Goal: Task Accomplishment & Management: Manage account settings

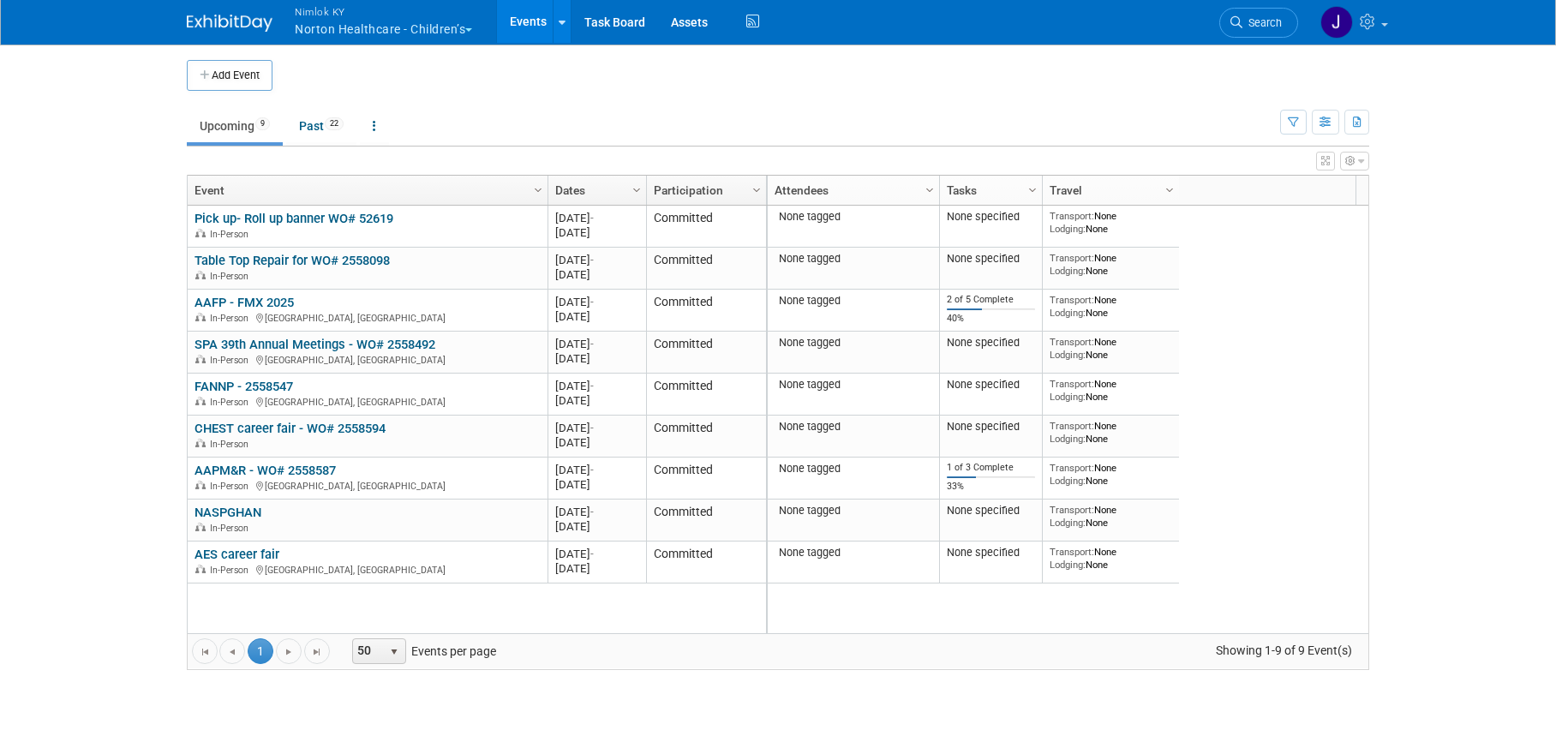
click at [405, 27] on button "Nimlok KY Norton Healthcare - Children’s" at bounding box center [393, 22] width 200 height 45
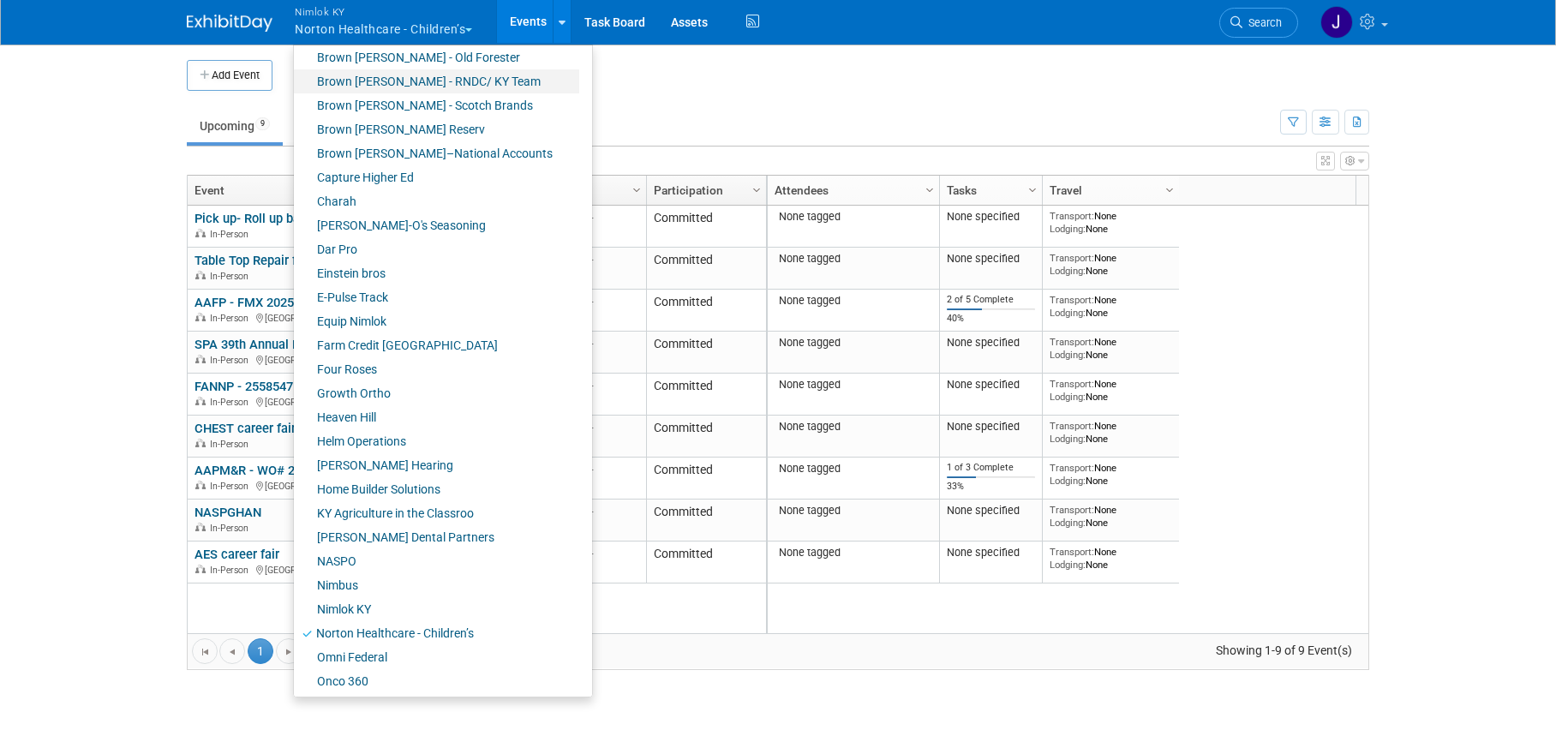
scroll to position [284, 0]
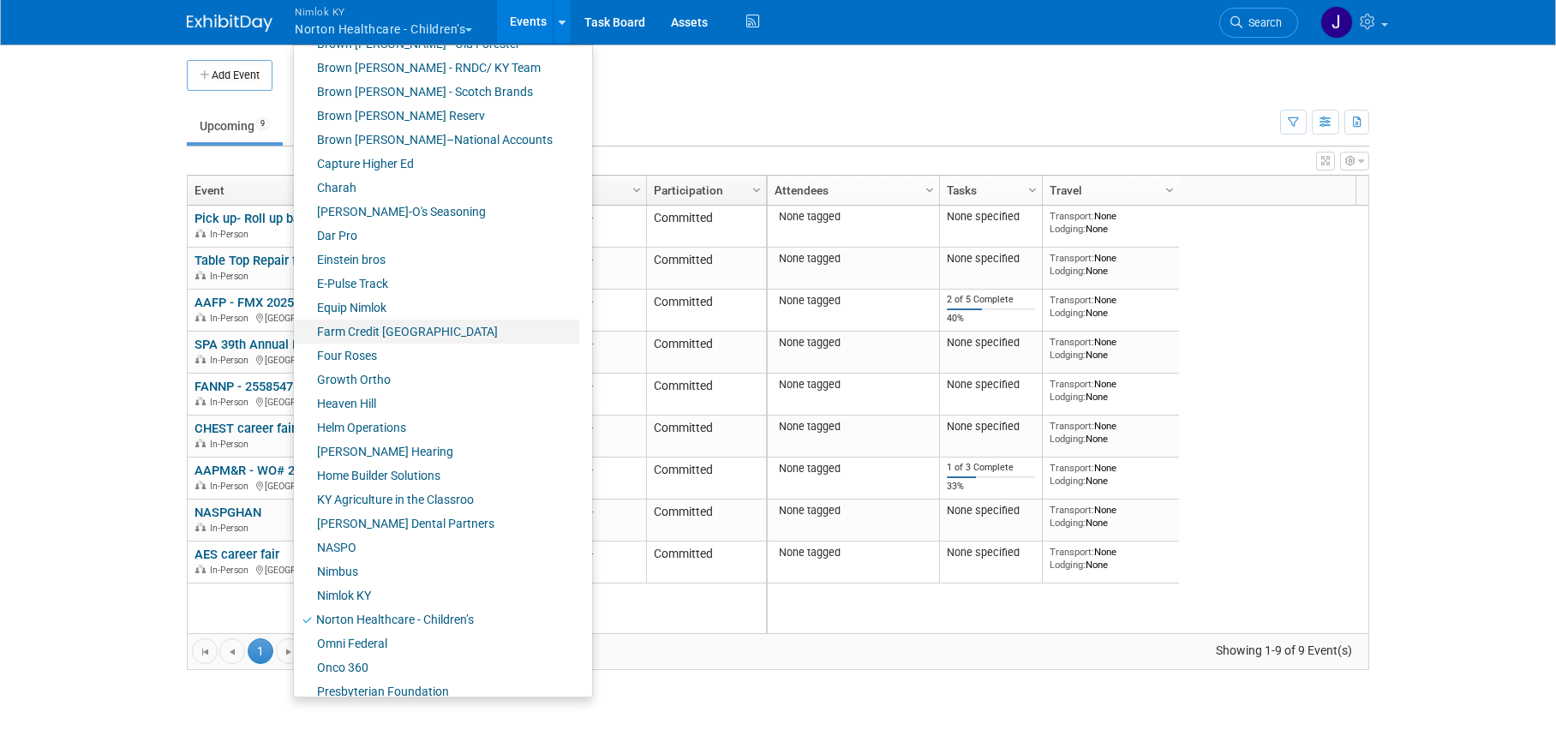
click at [386, 333] on link "Farm Credit [GEOGRAPHIC_DATA]" at bounding box center [436, 332] width 285 height 24
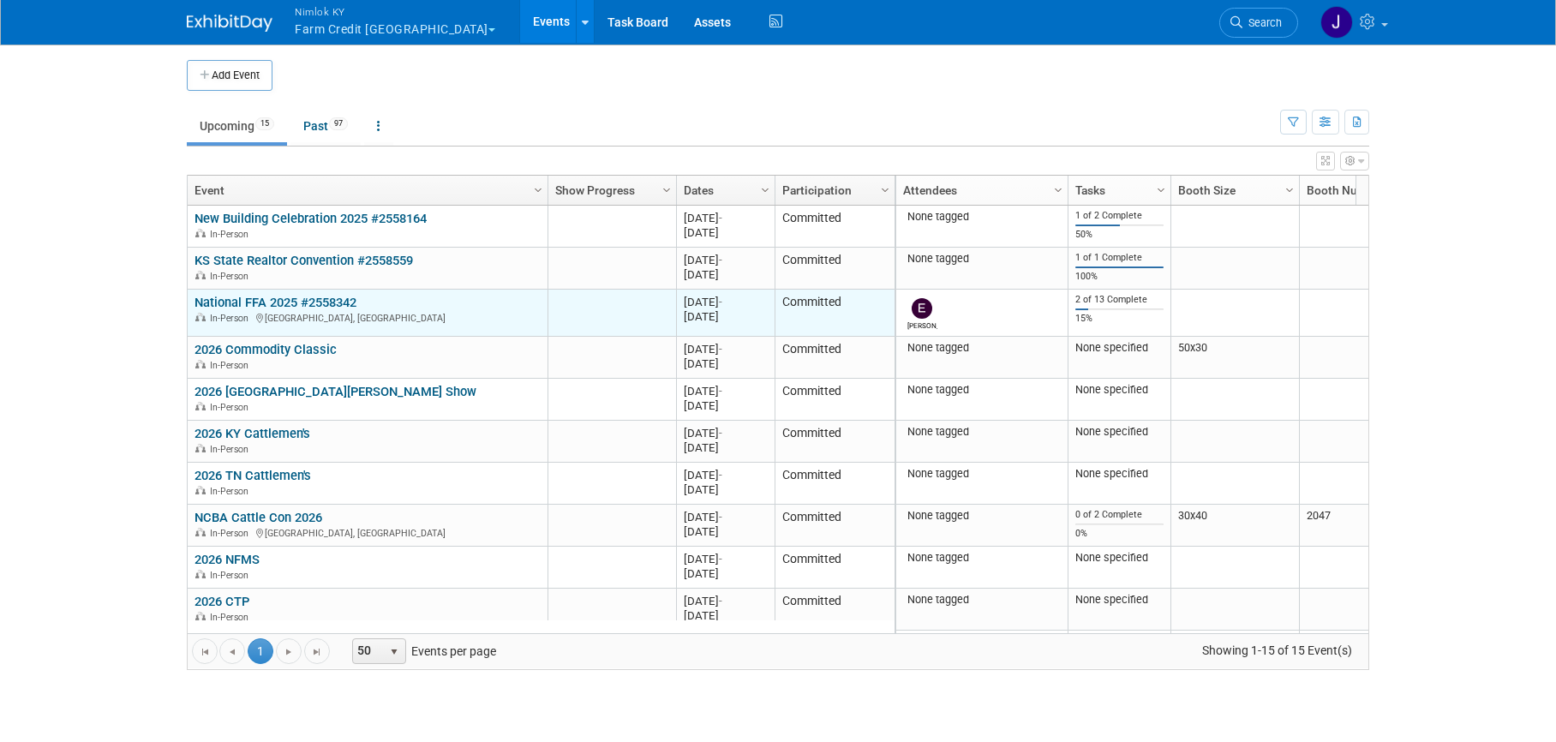
click at [334, 299] on link "National FFA 2025 #2558342" at bounding box center [275, 302] width 162 height 15
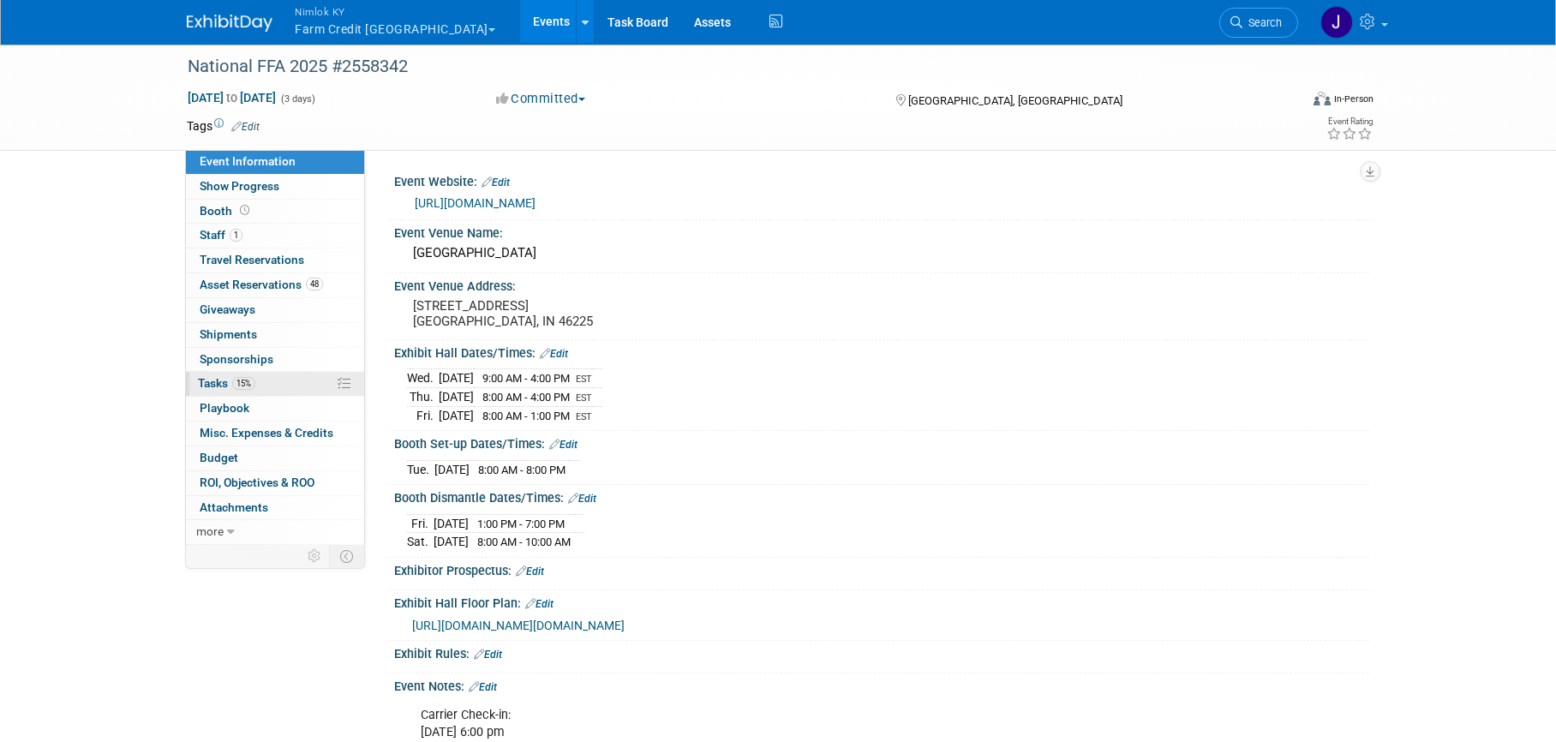
click at [294, 380] on link "15% Tasks 15%" at bounding box center [275, 384] width 178 height 24
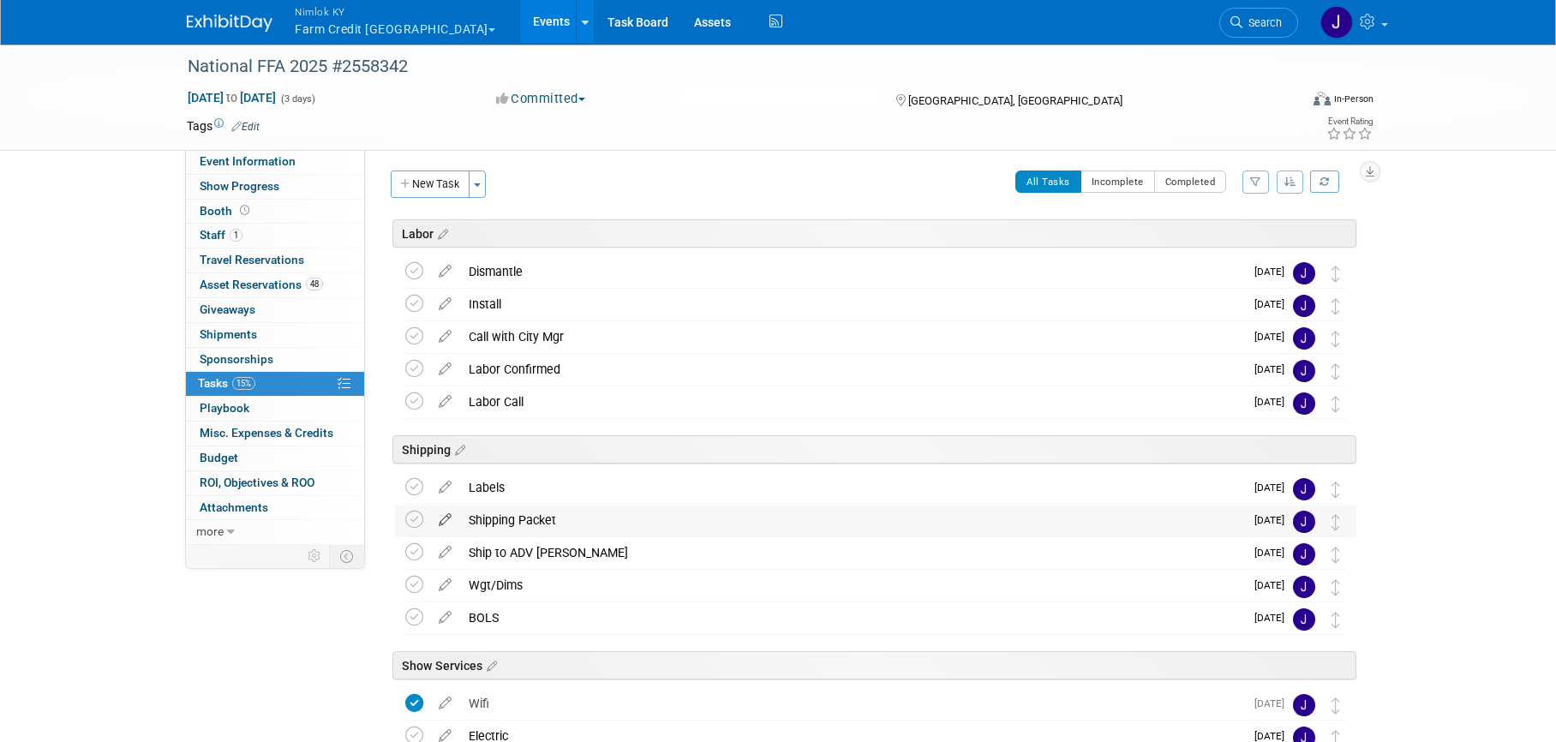
scroll to position [3, 0]
click at [416, 485] on icon at bounding box center [414, 486] width 18 height 18
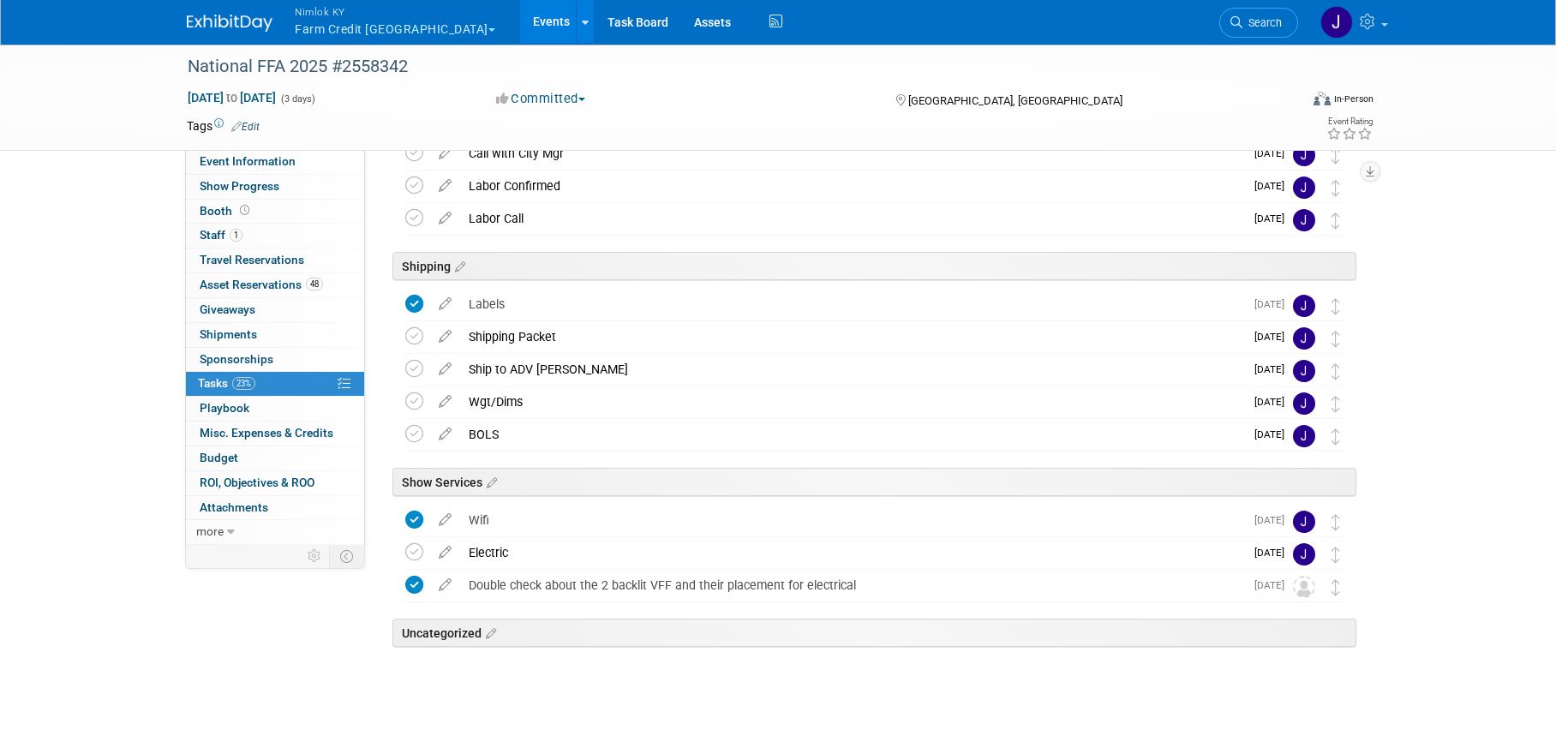
scroll to position [190, 0]
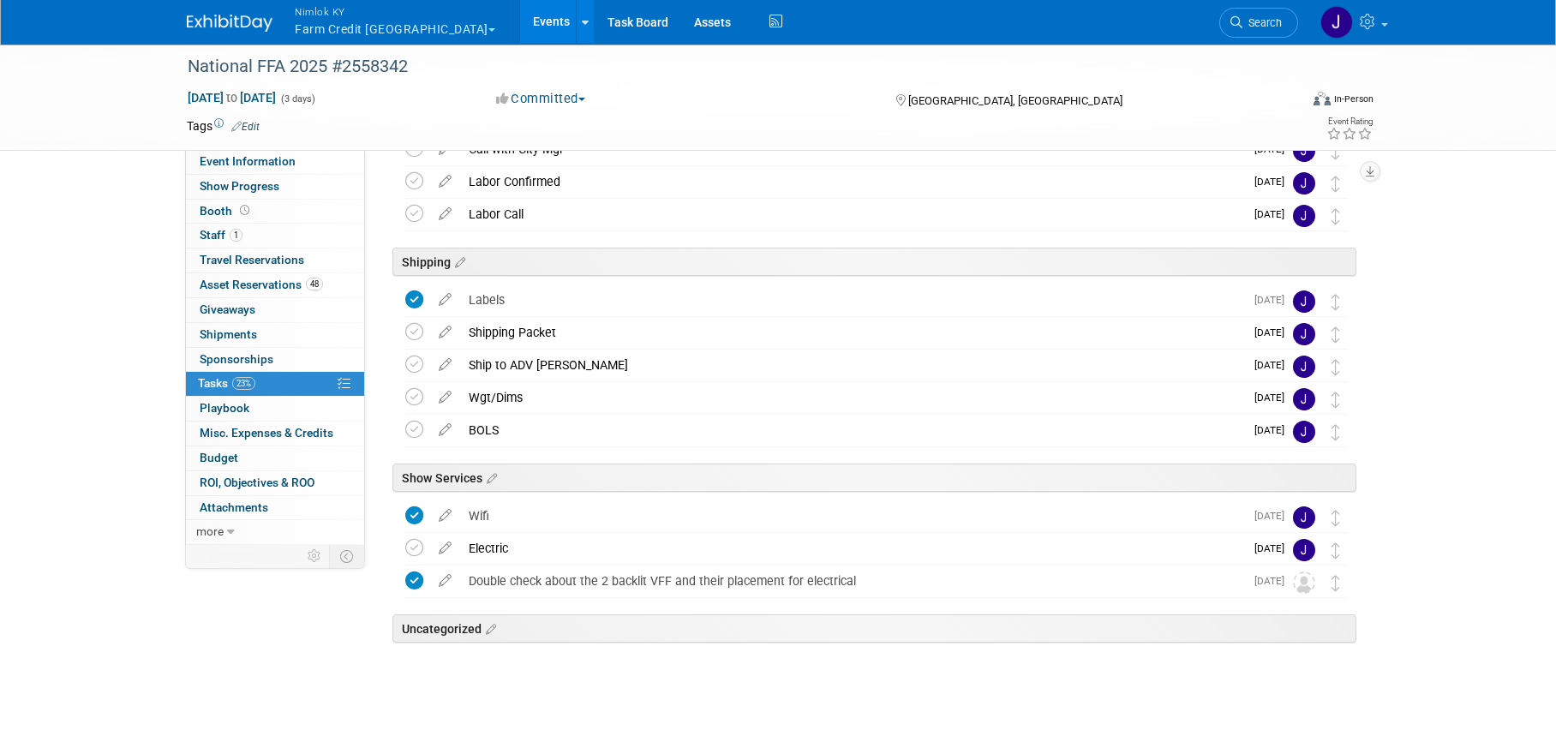
click at [499, 476] on div "Show Services" at bounding box center [874, 478] width 964 height 28
click at [496, 478] on icon at bounding box center [489, 478] width 15 height 15
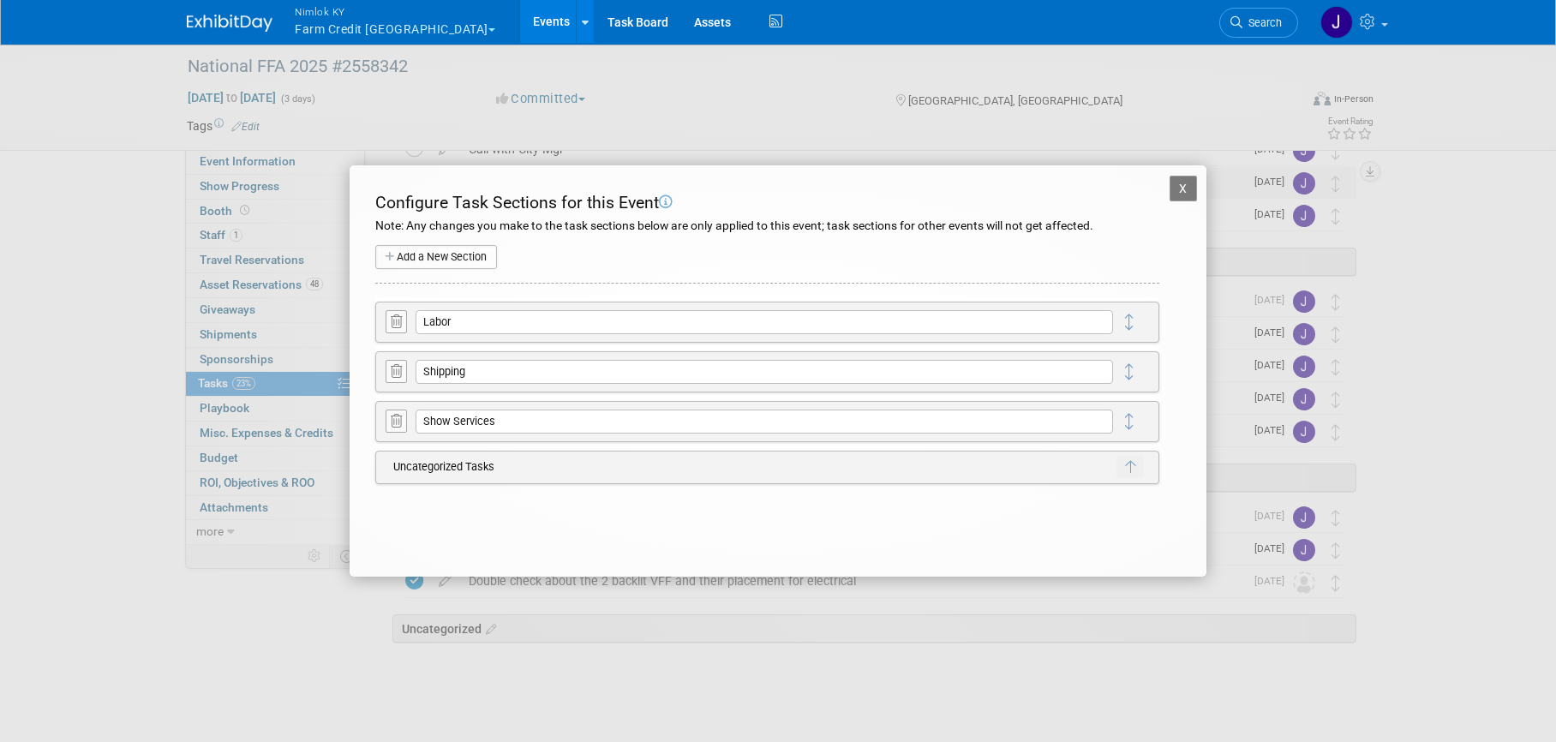
click at [1177, 185] on button "X" at bounding box center [1182, 189] width 27 height 26
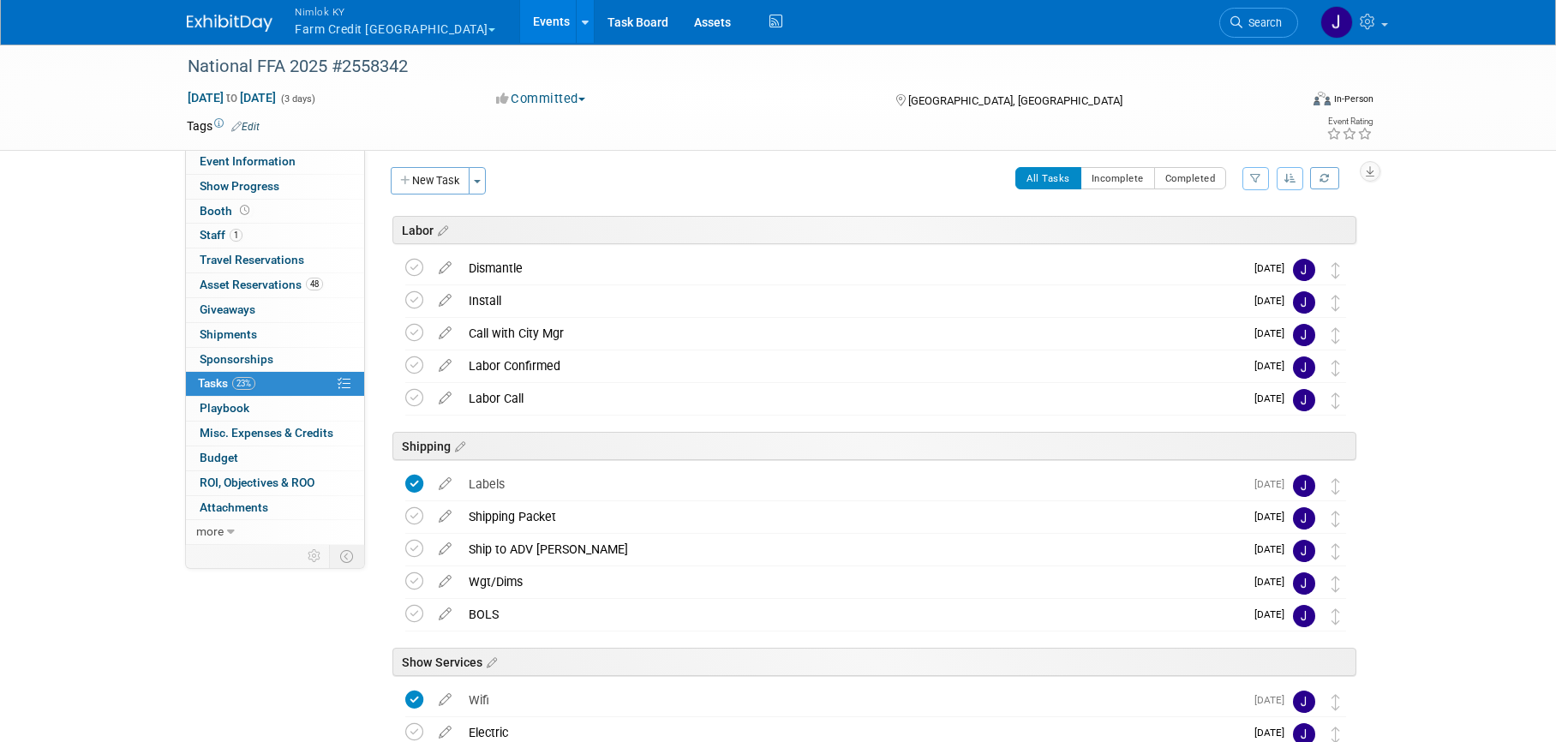
scroll to position [0, 0]
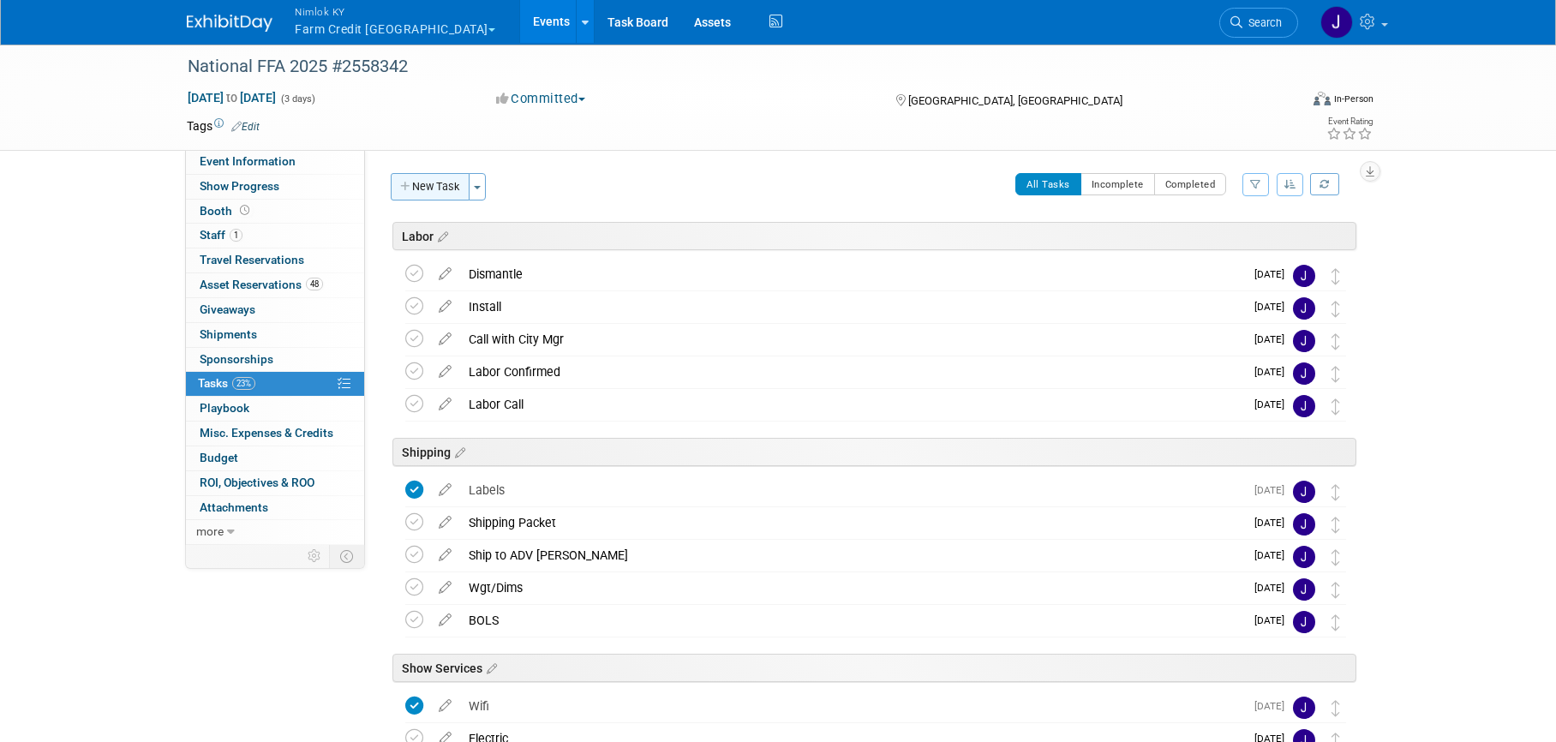
click at [447, 193] on button "New Task" at bounding box center [430, 186] width 79 height 27
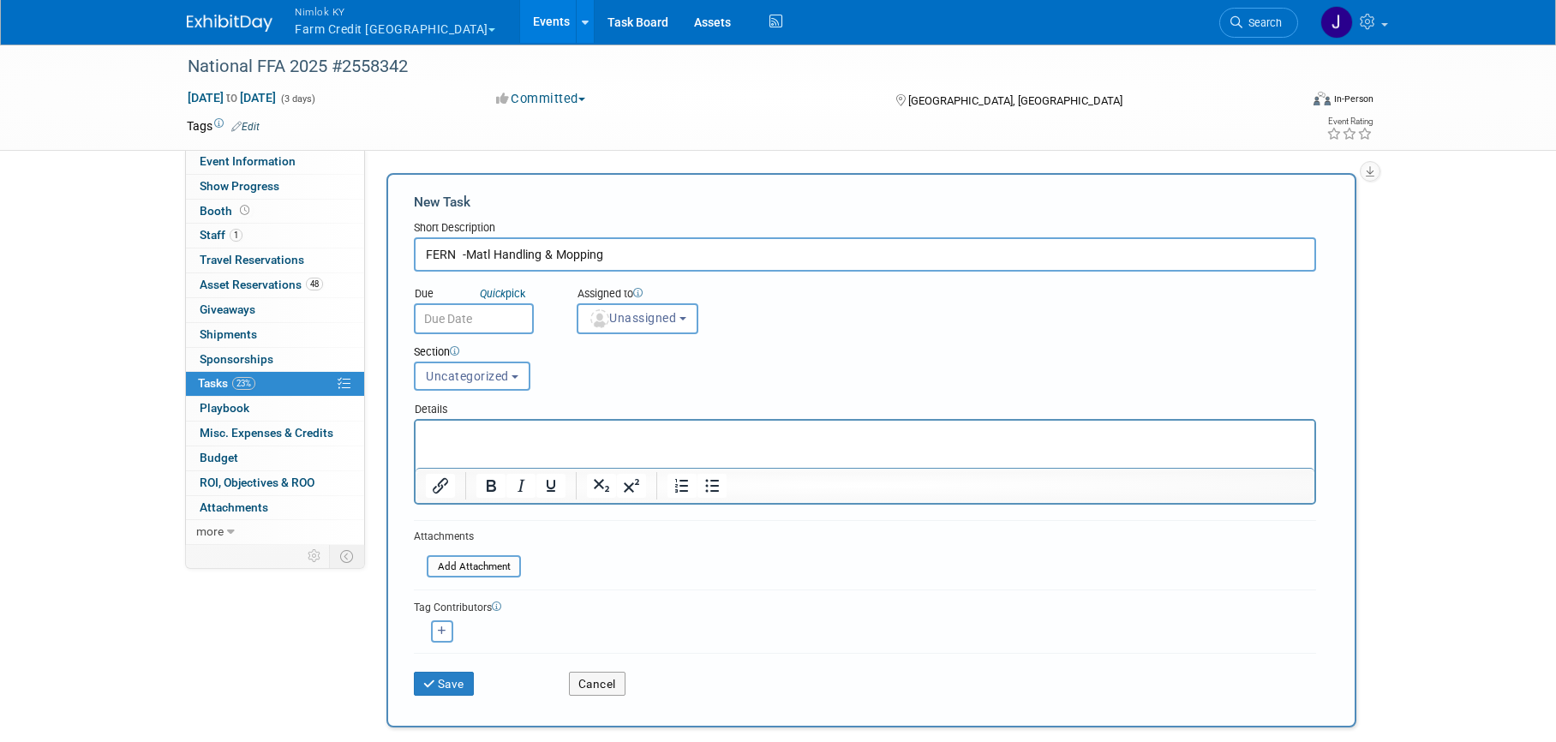
type input "FERN -Matl Handling & Mopping"
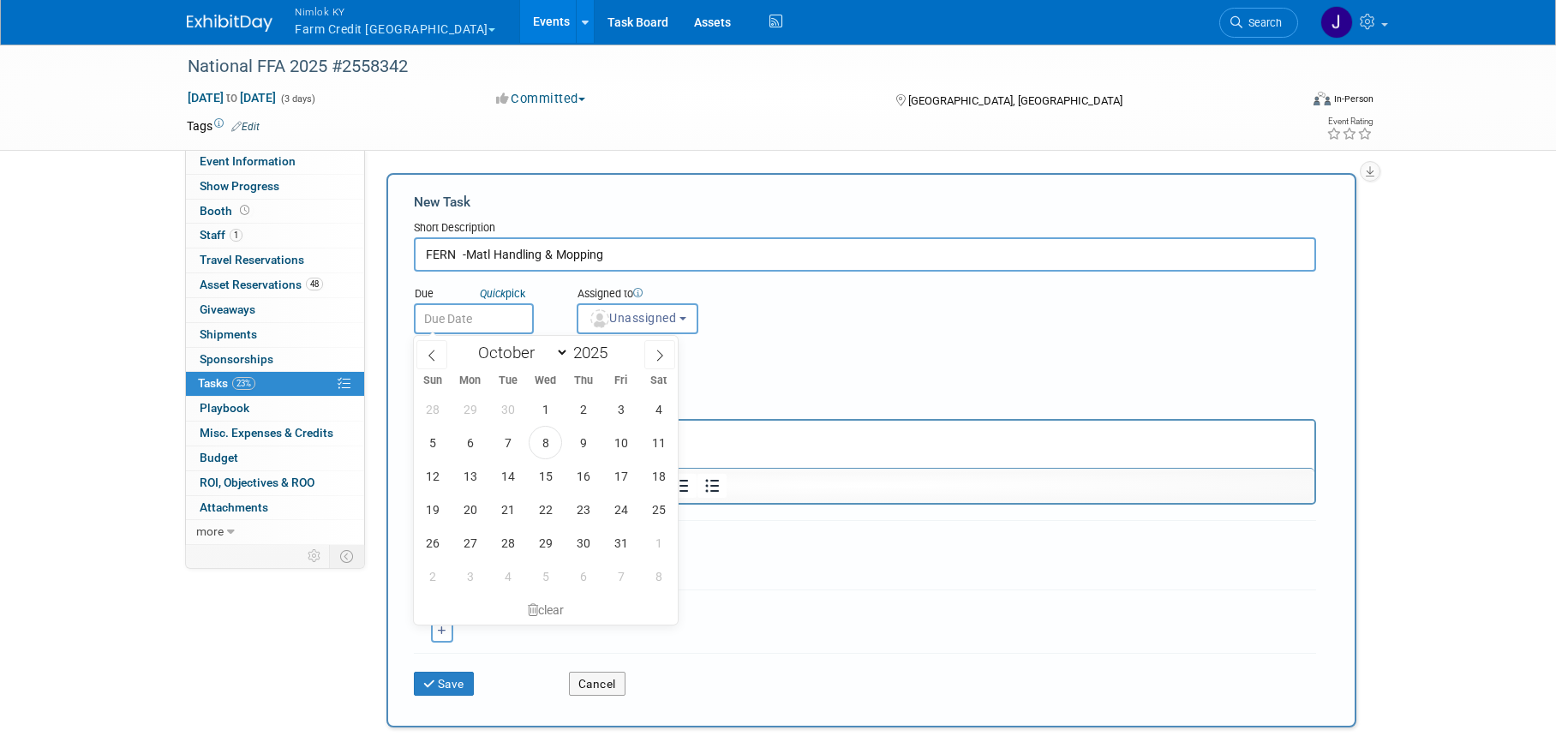
click at [502, 328] on input "text" at bounding box center [474, 318] width 120 height 31
click at [541, 439] on span "8" at bounding box center [545, 442] width 33 height 33
type input "Oct 8, 2025"
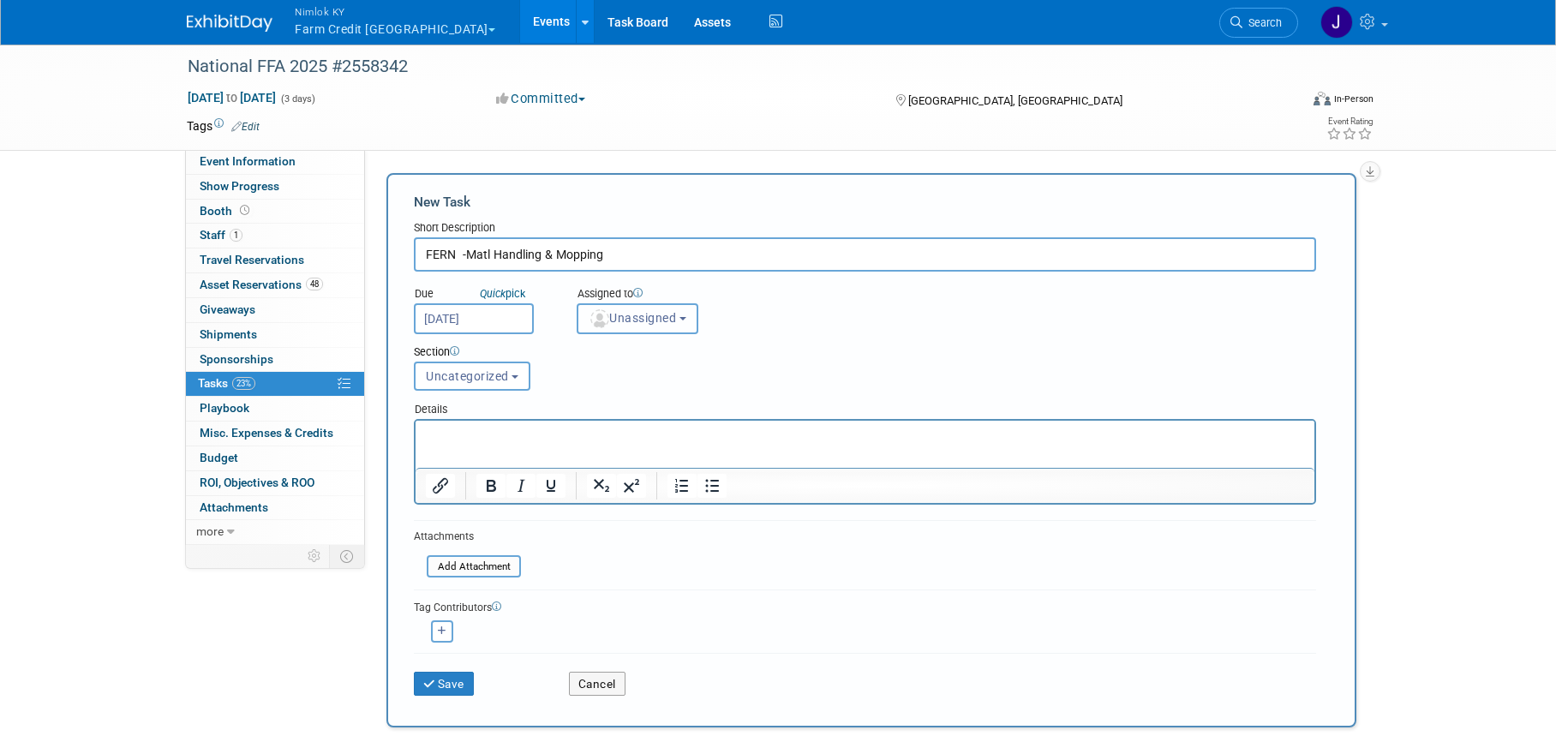
click at [627, 320] on span "Unassigned" at bounding box center [632, 318] width 87 height 14
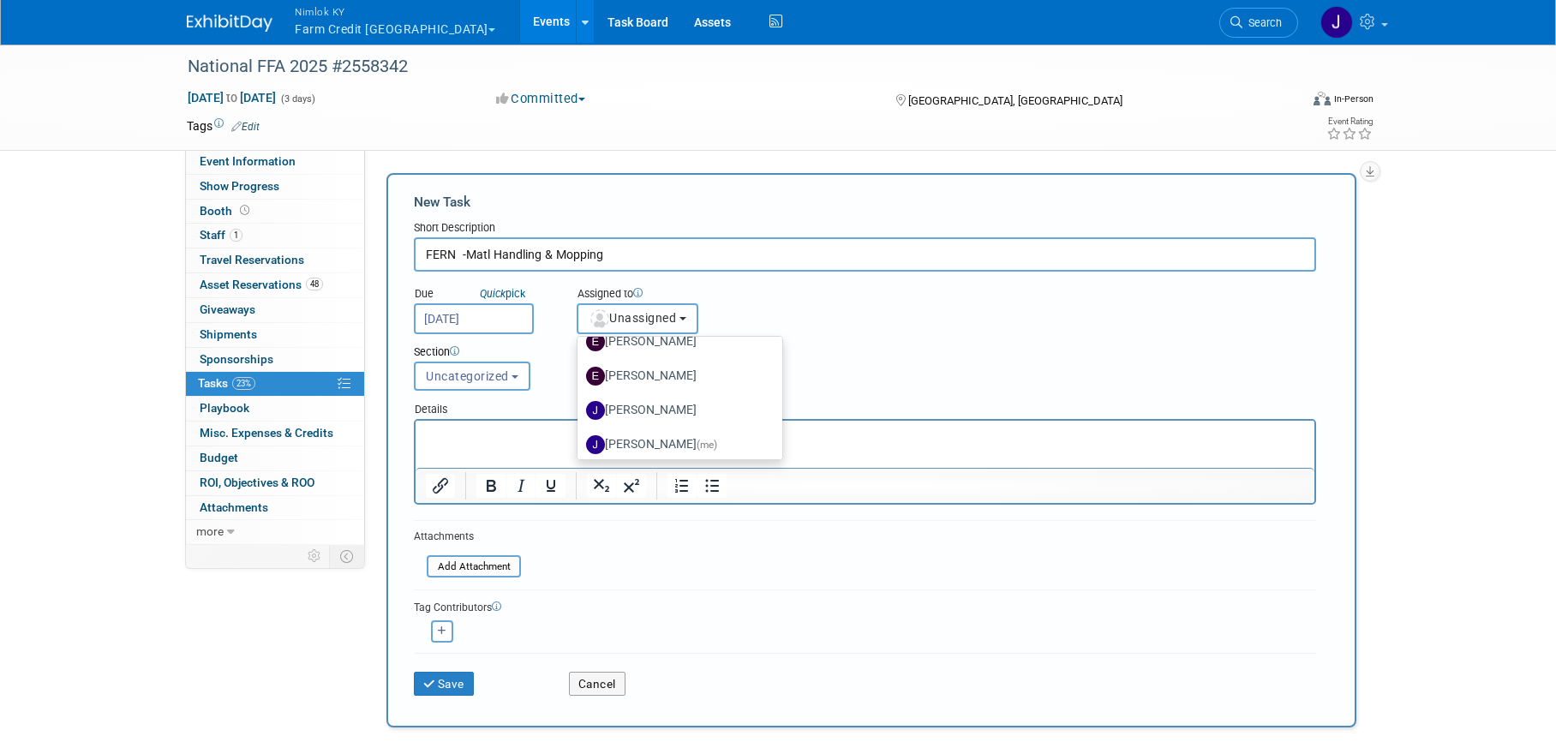
scroll to position [136, 0]
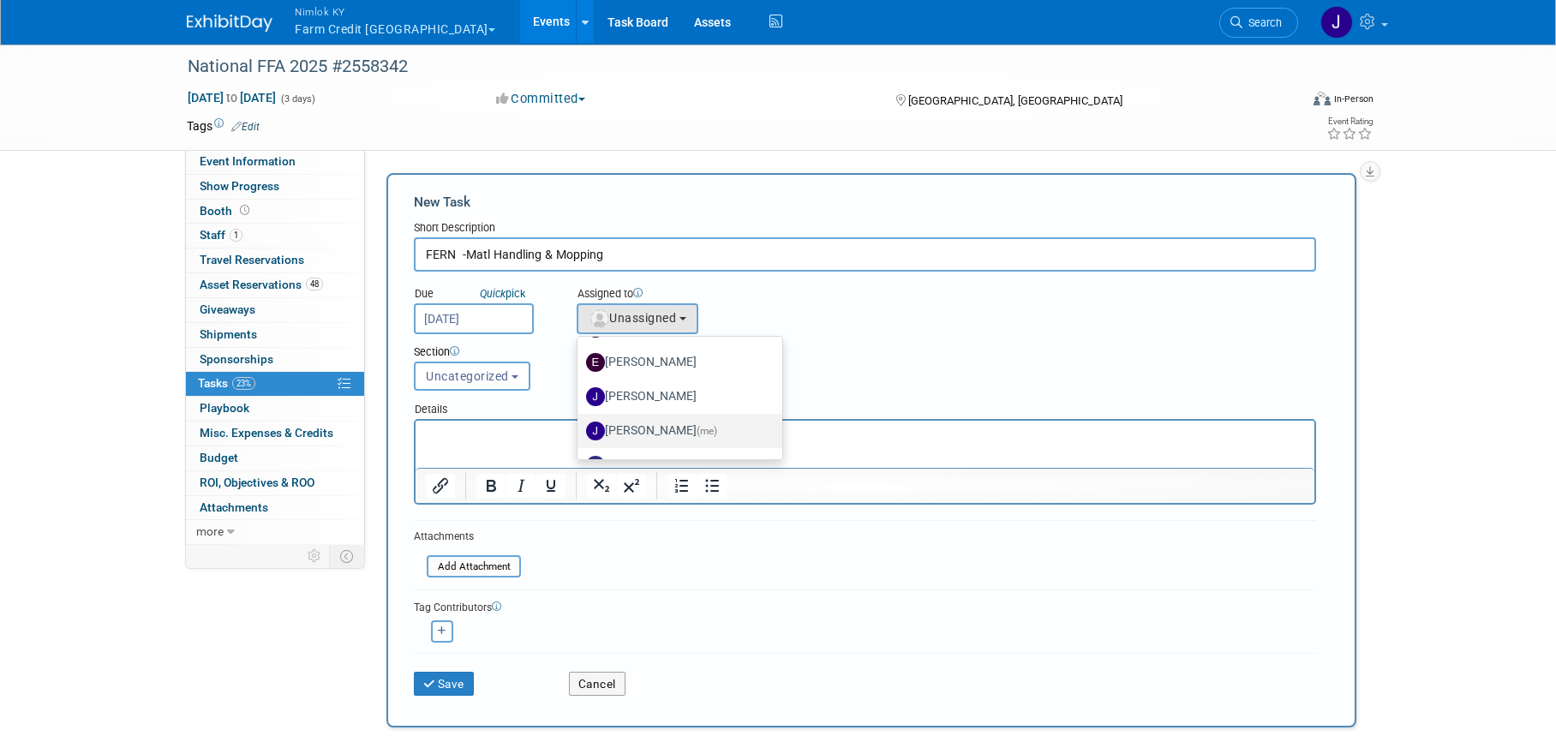
click at [668, 423] on label "Jamie Dunn (me)" at bounding box center [675, 430] width 179 height 27
click at [580, 423] on input "Jamie Dunn (me)" at bounding box center [574, 428] width 11 height 11
select select "6959d863-ee32-42c4-bffe-2330cab25484"
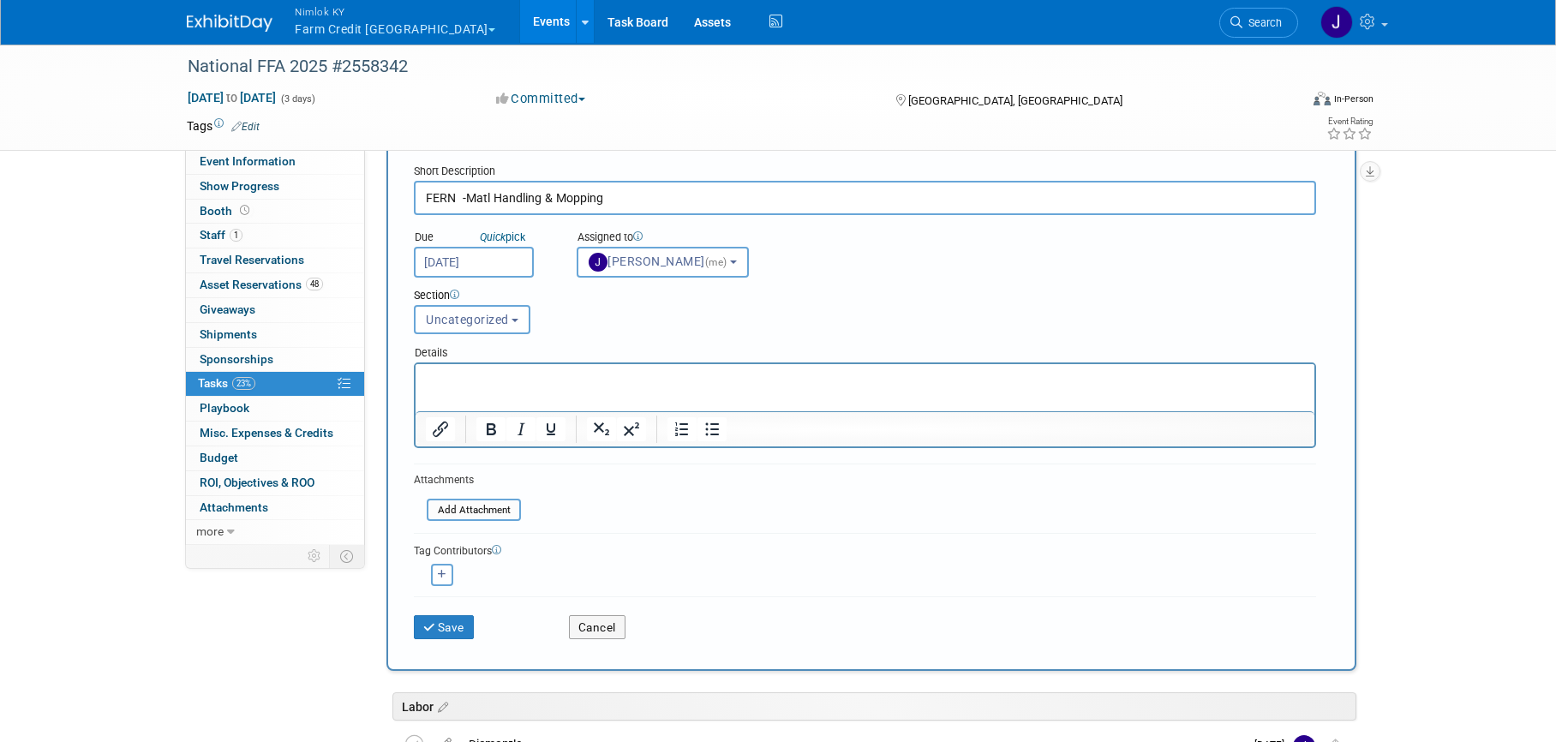
scroll to position [100, 0]
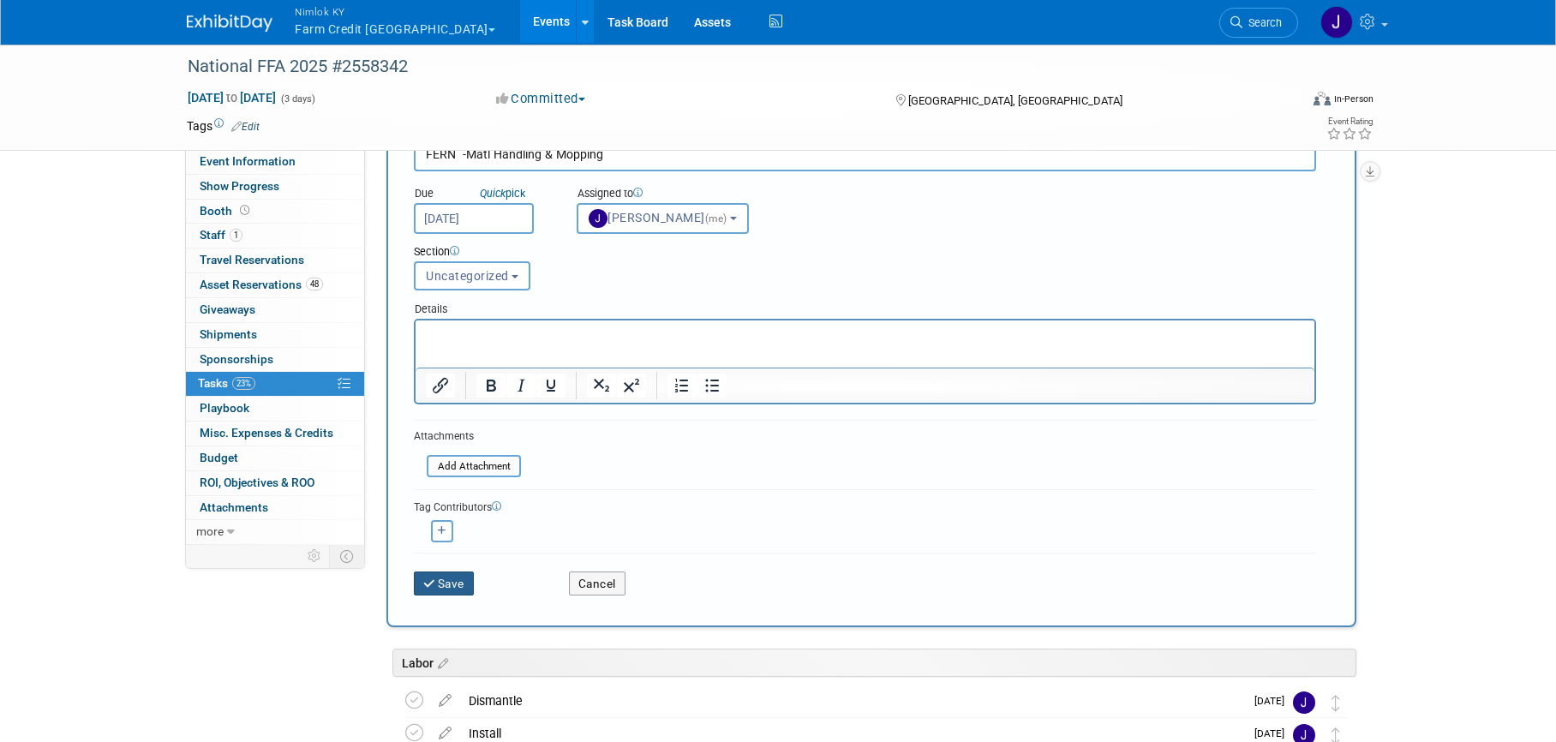
click at [474, 577] on button "Save" at bounding box center [444, 583] width 60 height 24
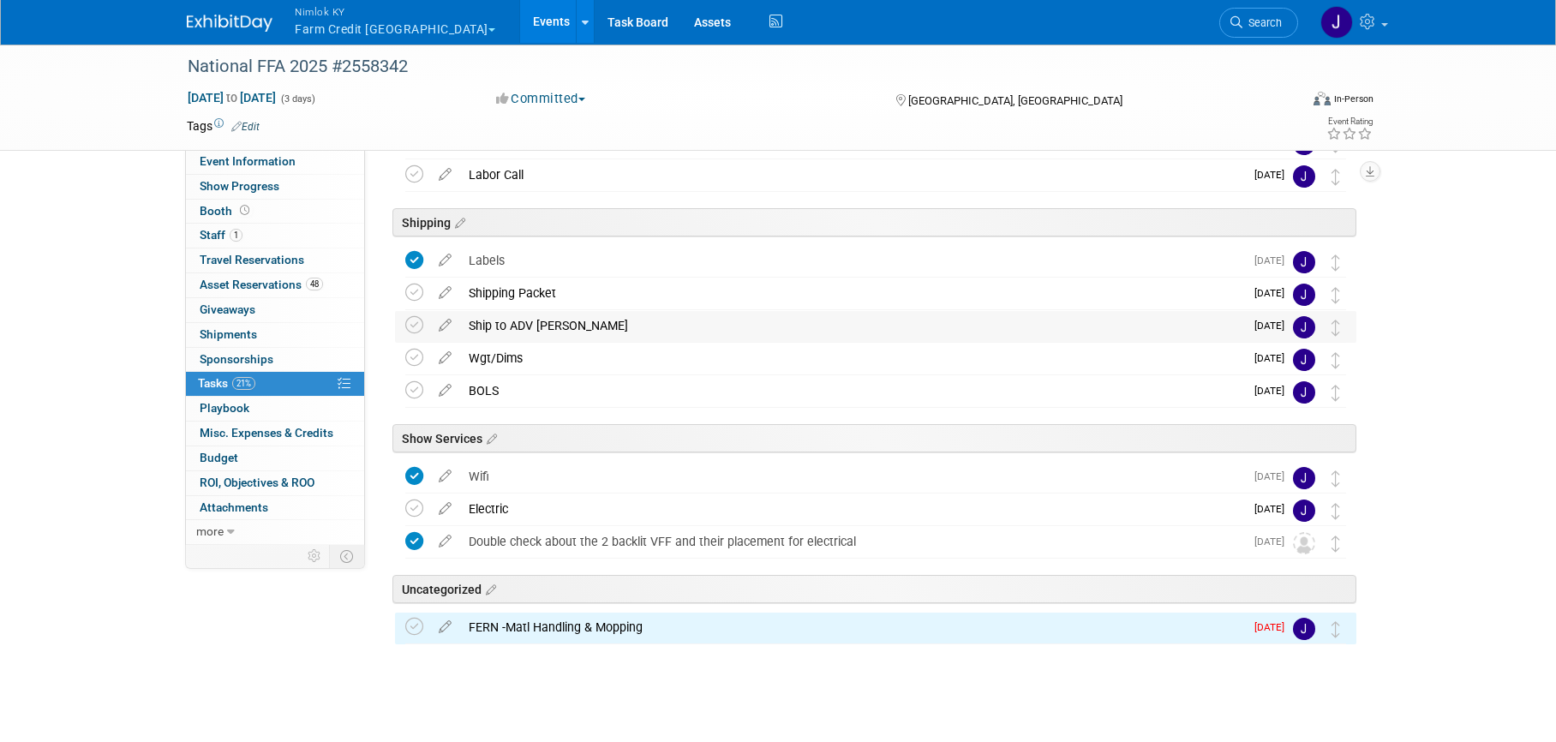
scroll to position [237, 0]
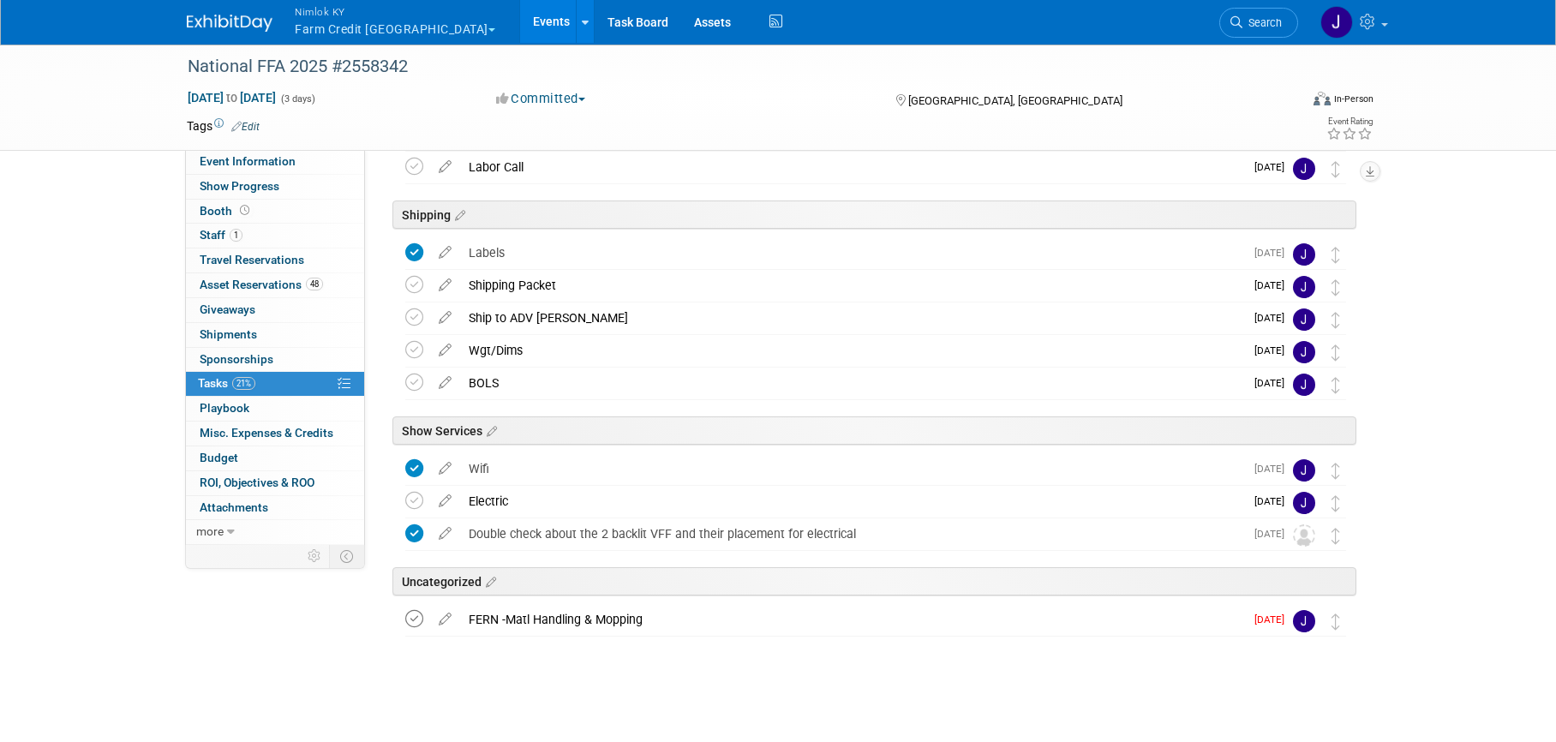
click at [411, 619] on icon at bounding box center [414, 619] width 18 height 18
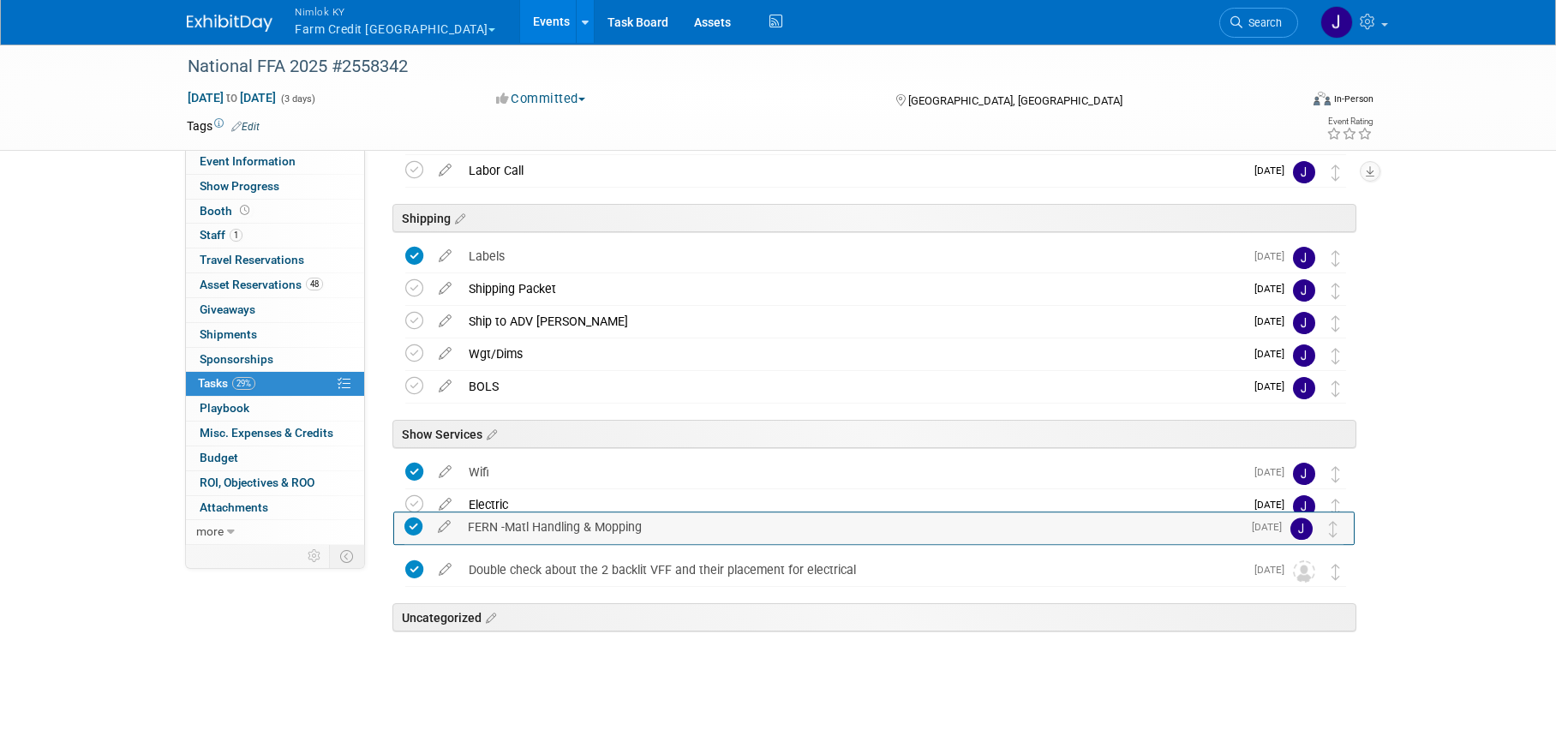
drag, startPoint x: 1339, startPoint y: 631, endPoint x: 1338, endPoint y: 533, distance: 97.7
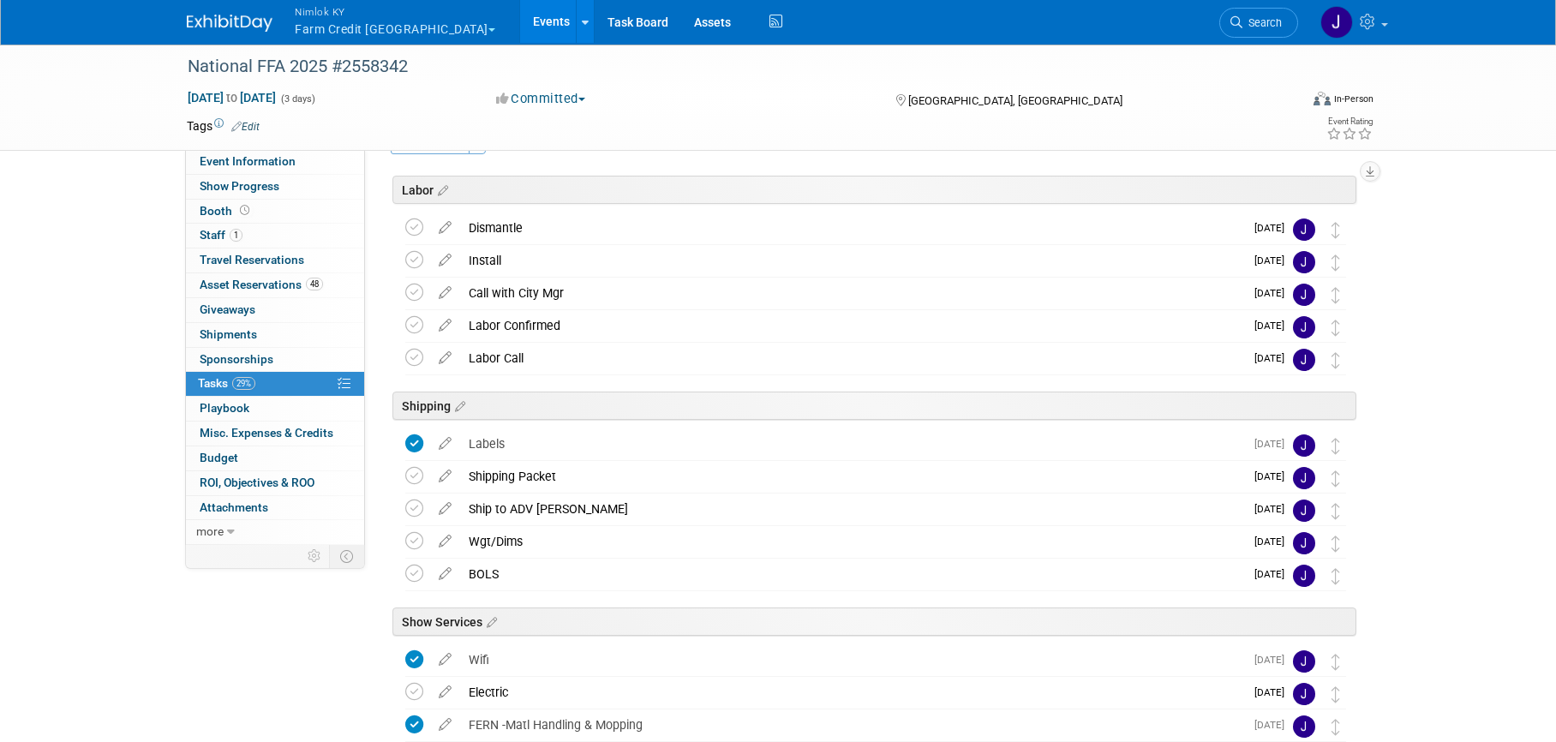
scroll to position [0, 0]
